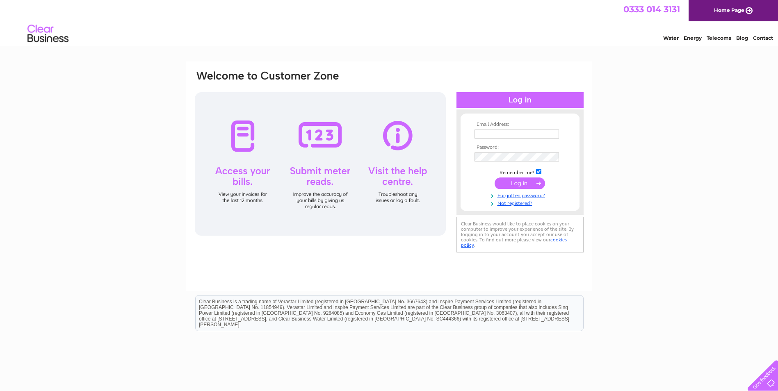
type input "invoicing-westend@lebowskis.co.uk"
click at [509, 182] on input "submit" at bounding box center [520, 183] width 50 height 11
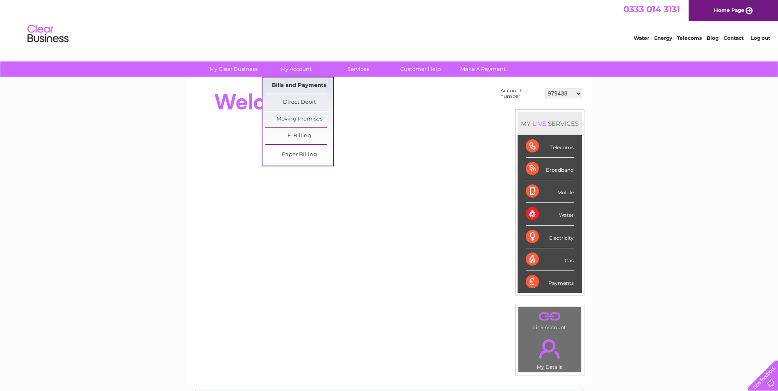
click at [297, 84] on link "Bills and Payments" at bounding box center [299, 86] width 68 height 16
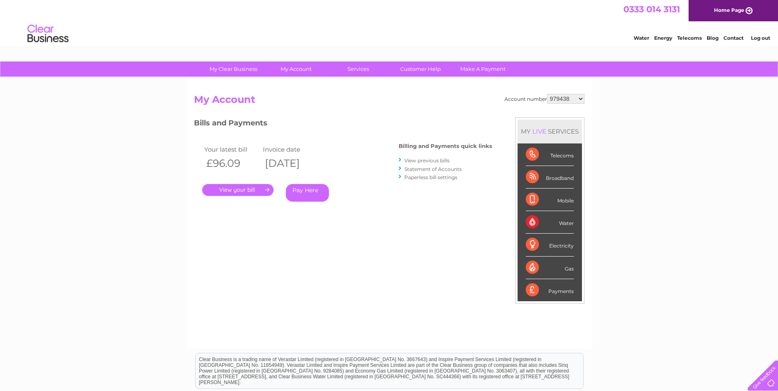
click at [564, 99] on select "979438 30266534 30272853 30290288" at bounding box center [565, 99] width 37 height 10
select select "30266534"
click at [547, 94] on select "979438 30266534 30272853 30290288" at bounding box center [565, 99] width 37 height 10
click at [240, 189] on link "." at bounding box center [237, 190] width 71 height 12
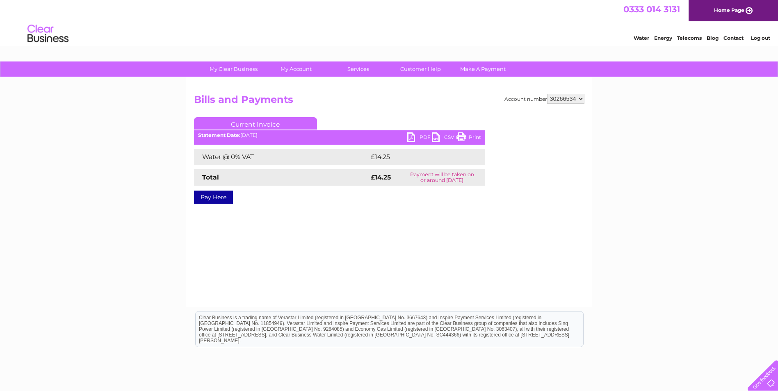
click at [424, 135] on link "PDF" at bounding box center [419, 138] width 25 height 12
